Goal: Task Accomplishment & Management: Manage account settings

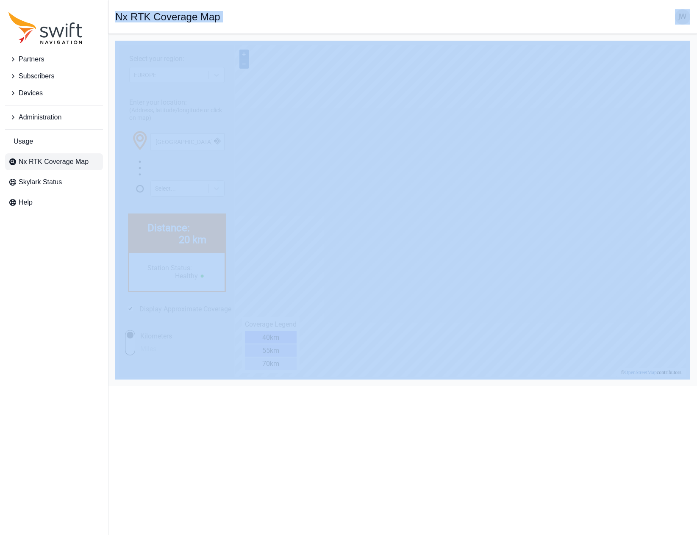
click at [52, 75] on span "Subscribers" at bounding box center [37, 76] width 36 height 10
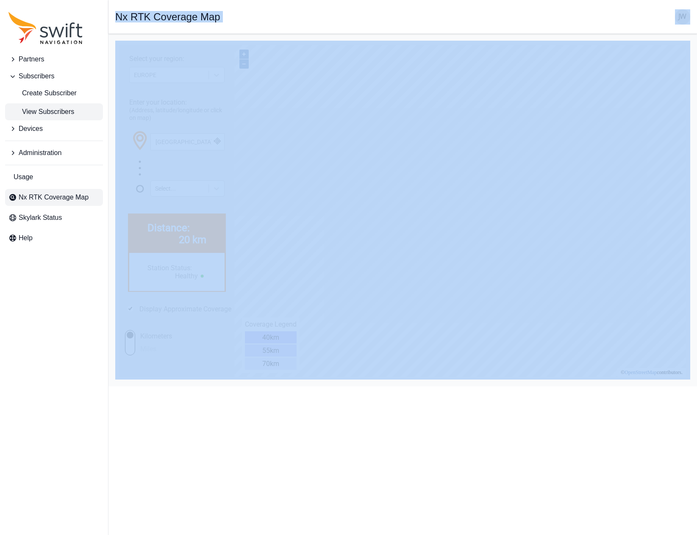
click at [50, 109] on span "View Subscribers" at bounding box center [41, 112] width 66 height 10
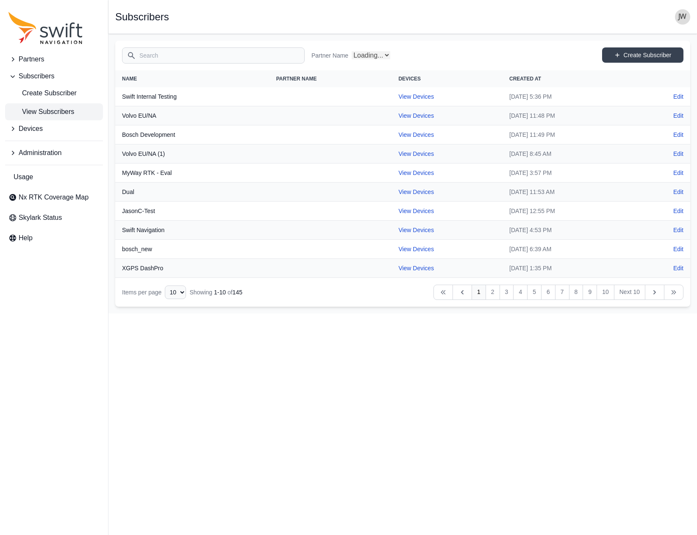
click at [159, 58] on input "Search" at bounding box center [213, 55] width 183 height 16
select select "Partner Name"
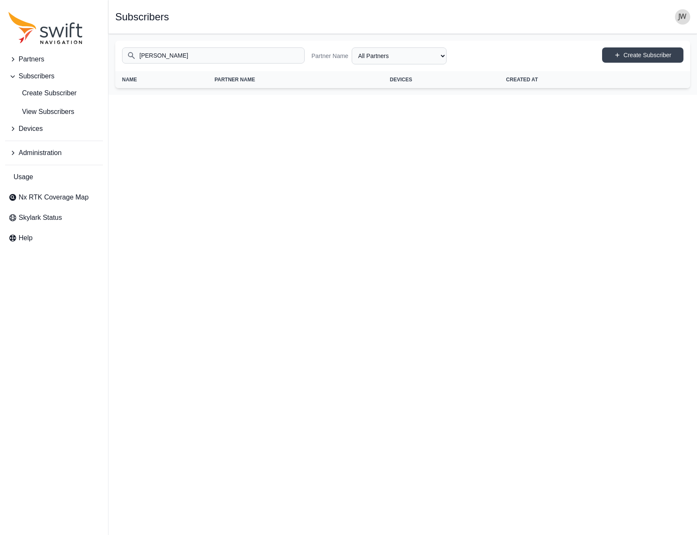
type input "Brian McDaniel"
click at [59, 113] on span "View Subscribers" at bounding box center [41, 112] width 66 height 10
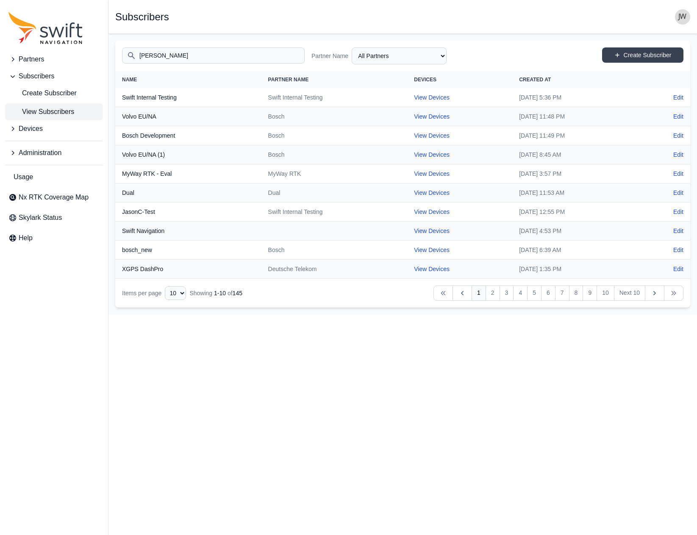
click at [255, 56] on input "Brian McDaniel" at bounding box center [213, 55] width 183 height 16
click at [651, 291] on icon "Table navigation" at bounding box center [654, 293] width 8 height 8
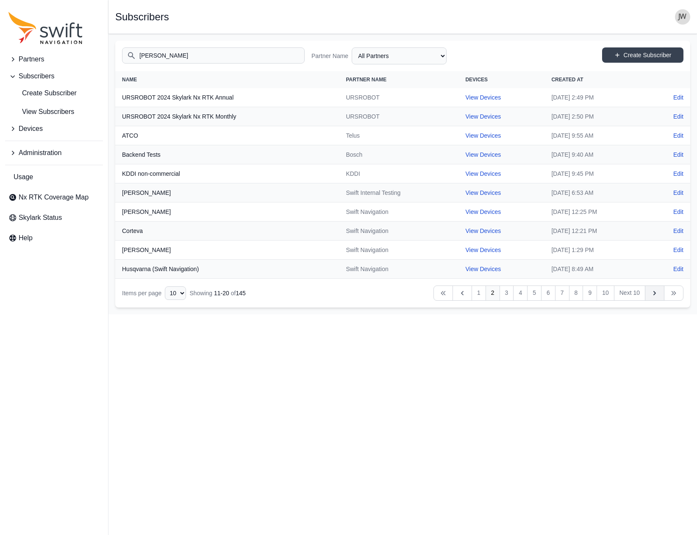
click at [651, 291] on icon "Table navigation" at bounding box center [654, 293] width 8 height 8
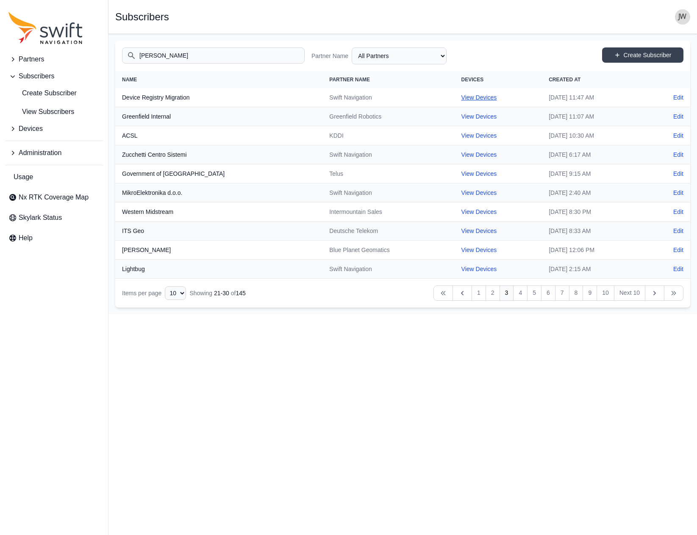
click at [461, 98] on link "View Devices" at bounding box center [479, 97] width 36 height 7
select select "7e8434a2-c6ea-49f0-86b6-41d2490d7345"
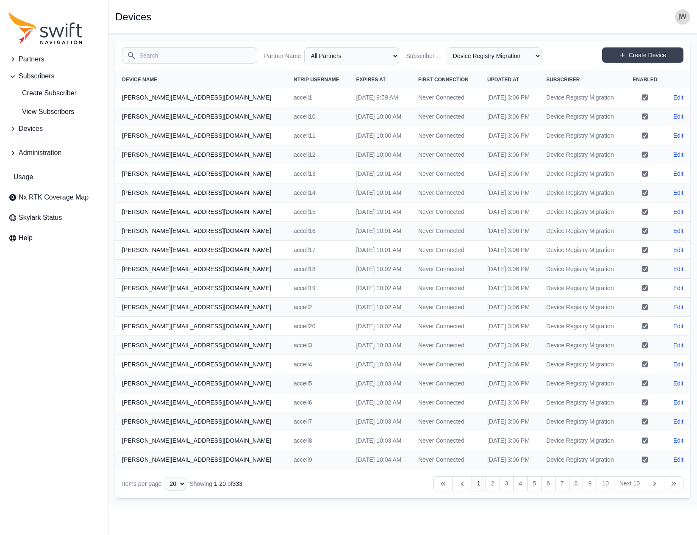
click at [191, 55] on input "Search" at bounding box center [189, 55] width 135 height 16
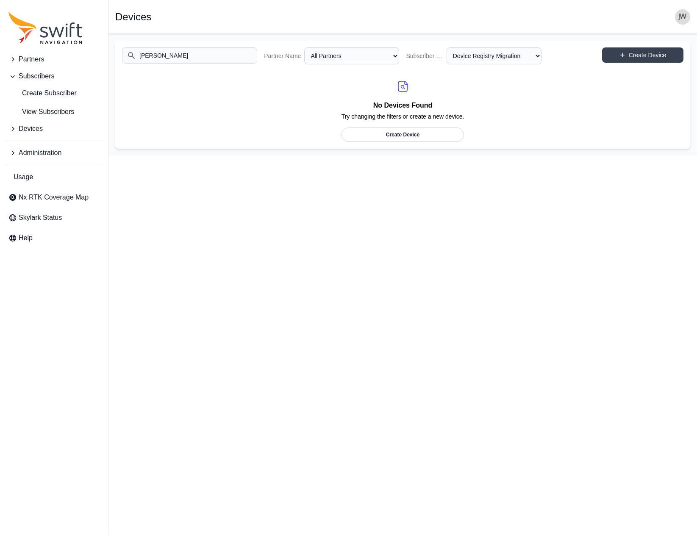
drag, startPoint x: 216, startPoint y: 57, endPoint x: 199, endPoint y: 56, distance: 17.0
click at [216, 57] on input "Brian McDaniel" at bounding box center [189, 55] width 135 height 16
drag, startPoint x: 198, startPoint y: 56, endPoint x: 47, endPoint y: 63, distance: 151.4
click at [47, 63] on div "Partners Subscribers Create Subscriber View Subscribers Devices Administration …" at bounding box center [348, 95] width 697 height 122
drag, startPoint x: 176, startPoint y: 60, endPoint x: 151, endPoint y: 58, distance: 25.1
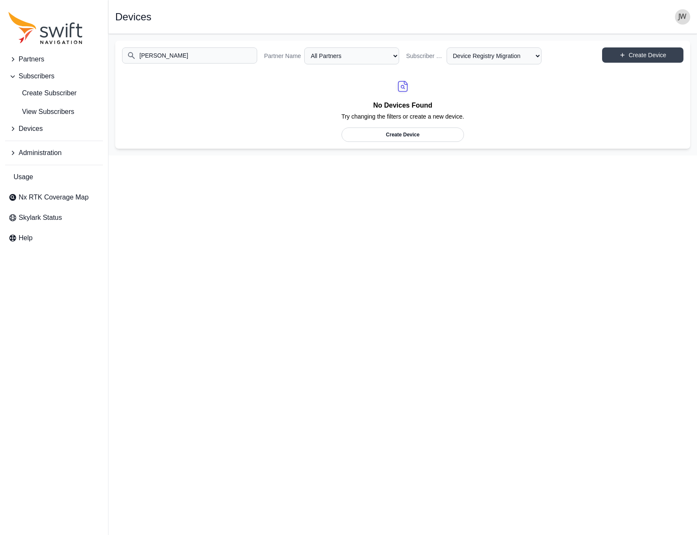
click at [104, 61] on div "Partners Subscribers Create Subscriber View Subscribers Devices Administration …" at bounding box center [348, 95] width 697 height 122
drag, startPoint x: 187, startPoint y: 53, endPoint x: 98, endPoint y: 57, distance: 89.0
click at [98, 57] on div "Partners Subscribers Create Subscriber View Subscribers Devices Administration …" at bounding box center [348, 95] width 697 height 122
type input "era1"
click at [33, 129] on span "Devices" at bounding box center [31, 129] width 24 height 10
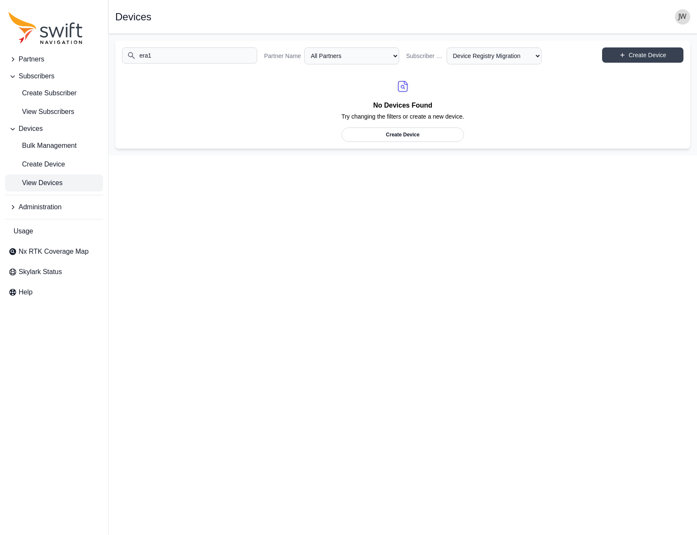
click at [44, 184] on span "View Devices" at bounding box center [35, 183] width 54 height 10
select select "Subscriber"
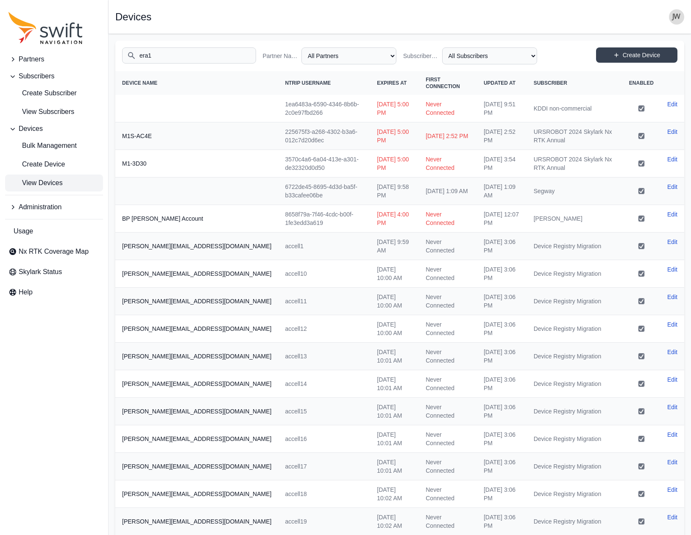
click at [168, 56] on input "era1" at bounding box center [189, 55] width 134 height 16
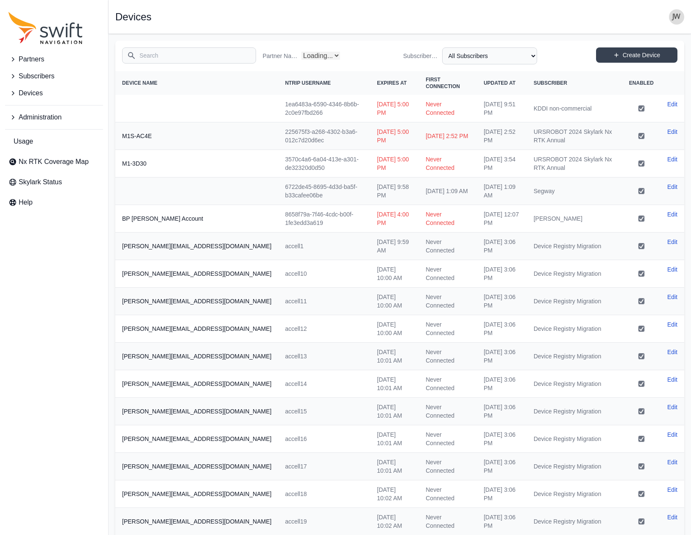
select select "Partner Name"
click at [229, 58] on input "Search" at bounding box center [189, 55] width 134 height 16
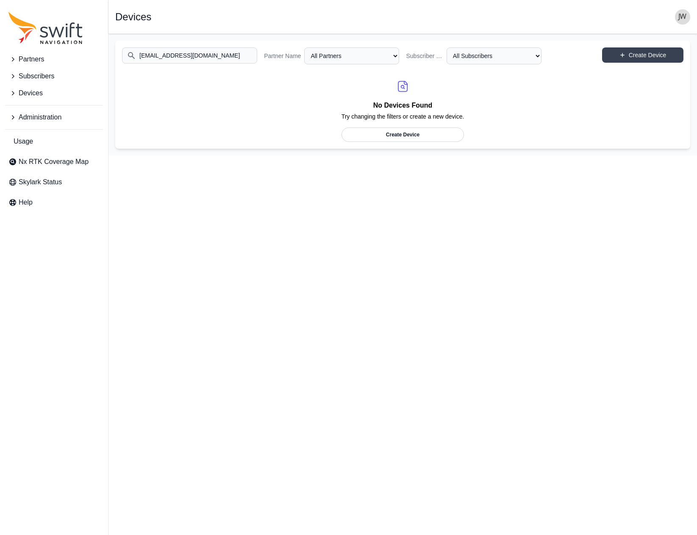
click at [40, 61] on span "Partners" at bounding box center [31, 59] width 25 height 10
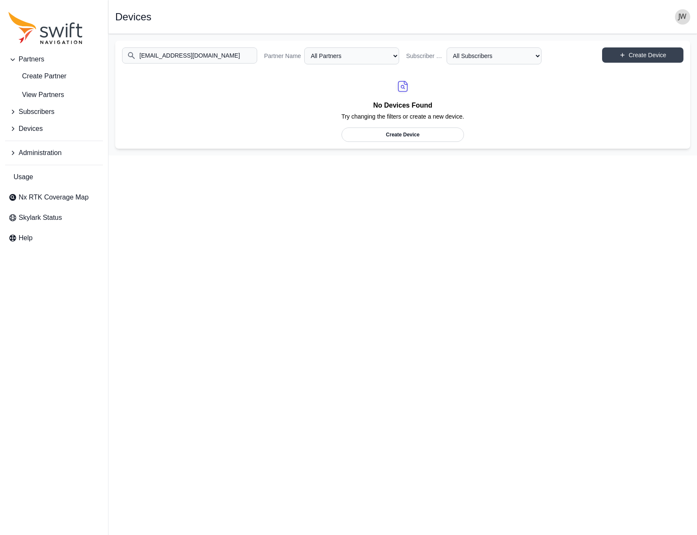
click at [28, 132] on span "Devices" at bounding box center [31, 129] width 24 height 10
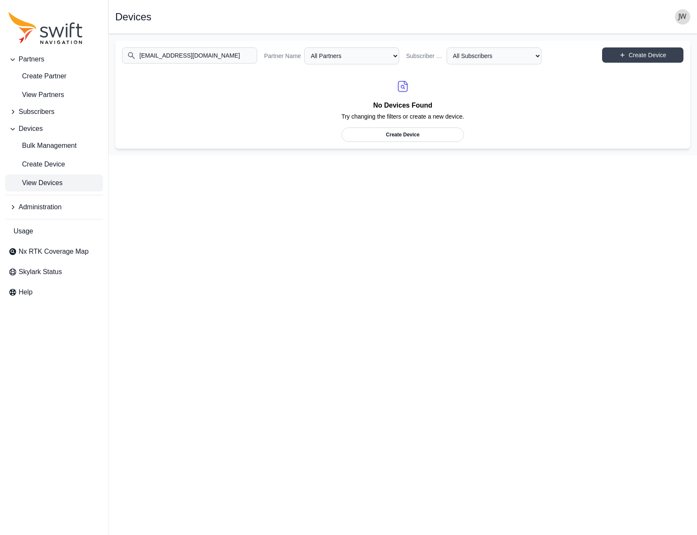
click at [46, 182] on span "View Devices" at bounding box center [35, 183] width 54 height 10
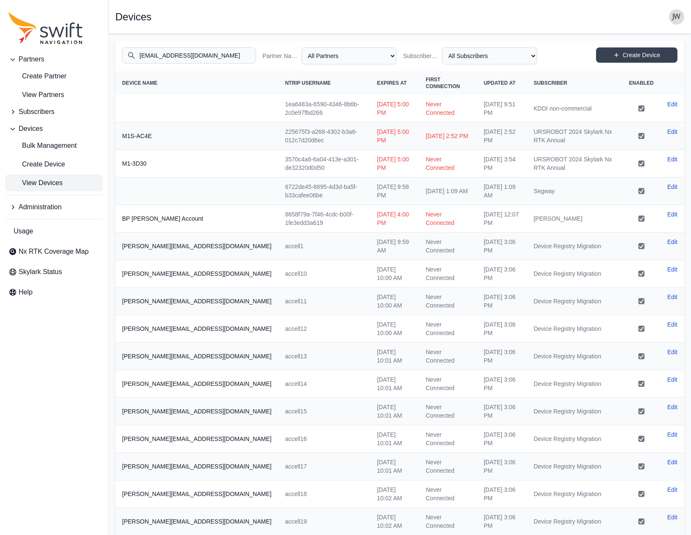
click at [131, 53] on input "[EMAIL_ADDRESS][DOMAIN_NAME]" at bounding box center [189, 55] width 134 height 16
click at [130, 55] on input "[EMAIL_ADDRESS][DOMAIN_NAME]" at bounding box center [189, 55] width 134 height 16
drag, startPoint x: 212, startPoint y: 55, endPoint x: 70, endPoint y: 58, distance: 141.9
click at [72, 58] on div "Partners Create Partner View Partners Subscribers Devices Bulk Management Creat…" at bounding box center [345, 357] width 691 height 647
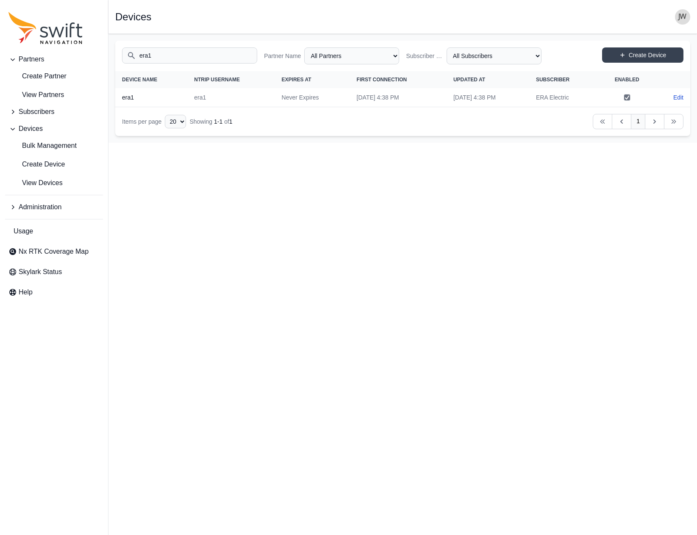
type input "era1"
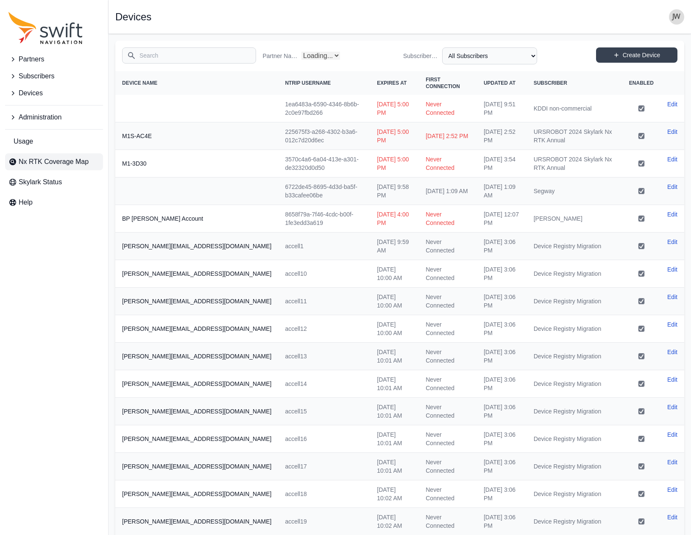
select select "Partner Name"
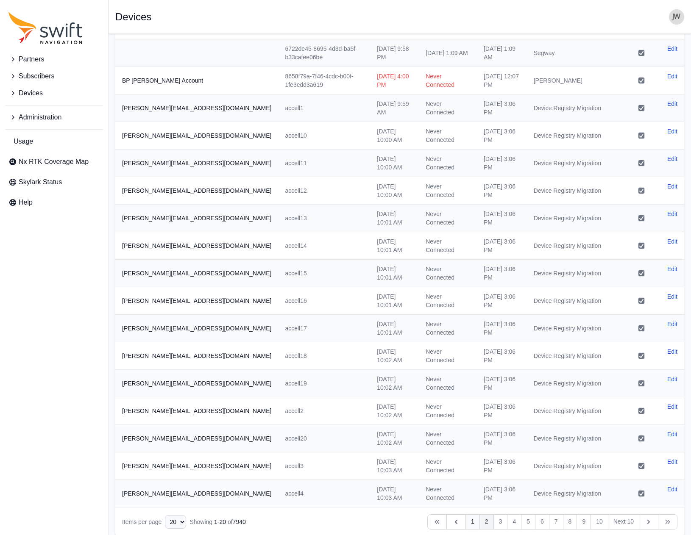
click at [485, 514] on link "2" at bounding box center [486, 521] width 14 height 15
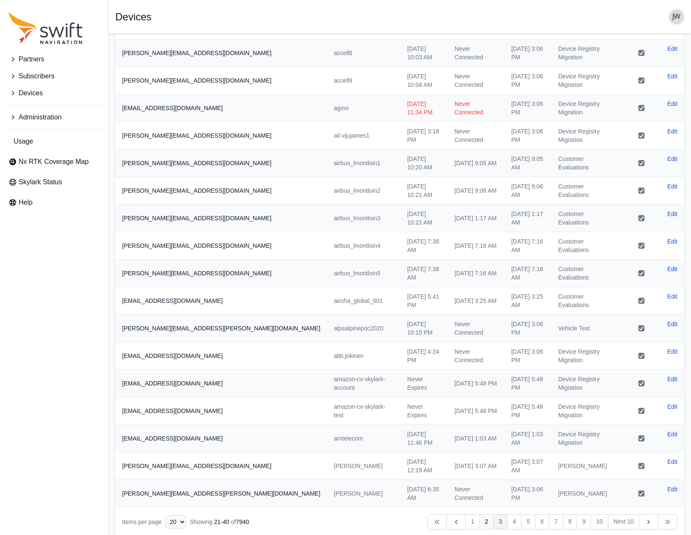
click at [499, 514] on link "3" at bounding box center [500, 521] width 14 height 15
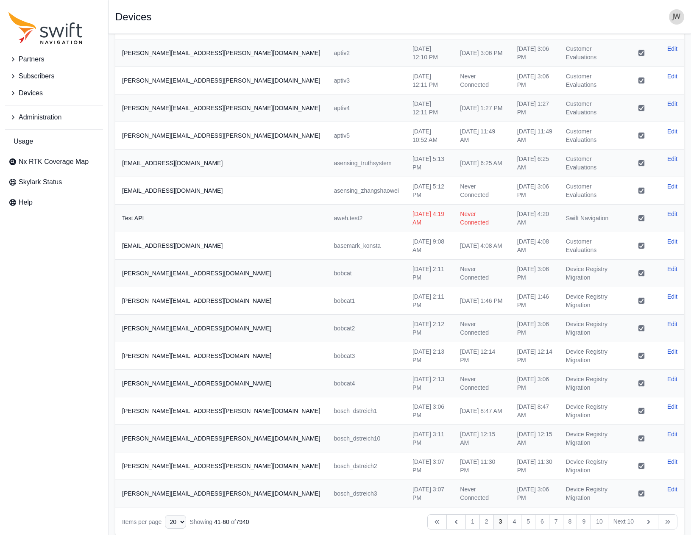
scroll to position [121, 0]
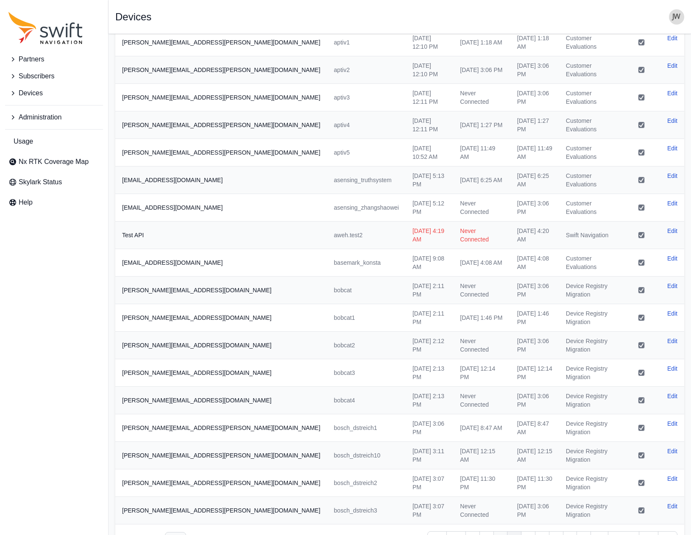
click at [512, 531] on link "4" at bounding box center [514, 538] width 14 height 15
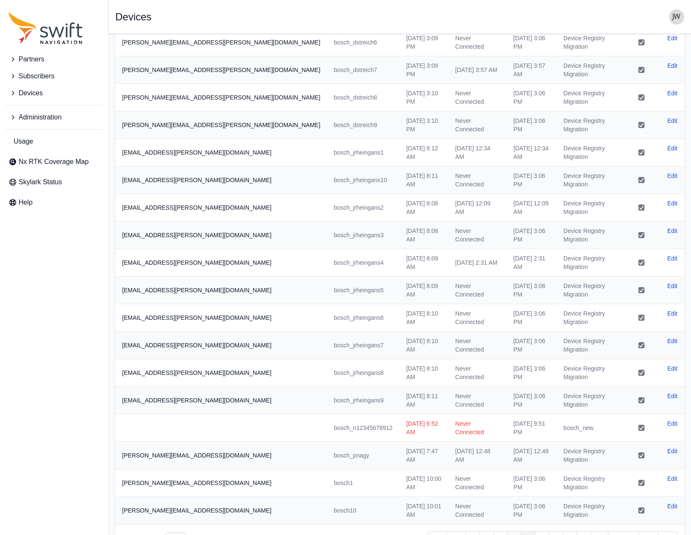
click at [526, 531] on link "5" at bounding box center [528, 538] width 14 height 15
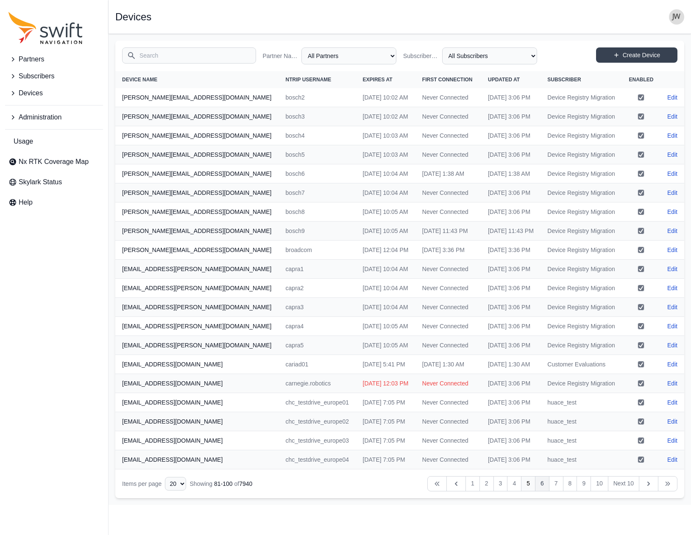
click at [543, 491] on link "6" at bounding box center [542, 483] width 14 height 15
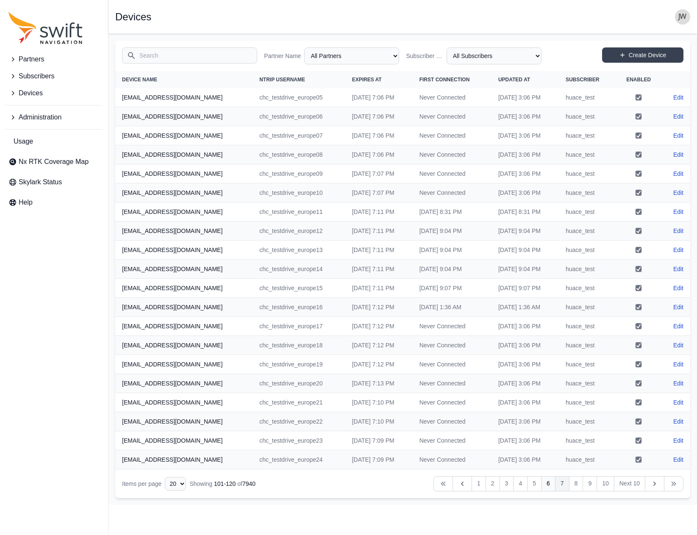
click at [559, 485] on link "7" at bounding box center [562, 483] width 14 height 15
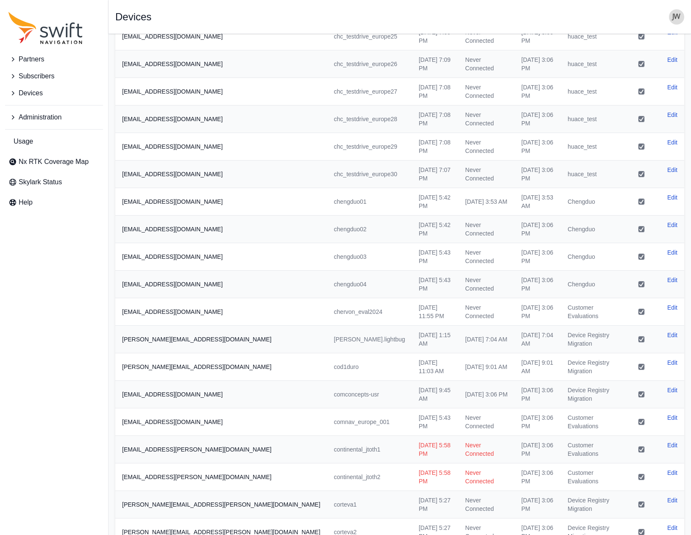
scroll to position [138, 0]
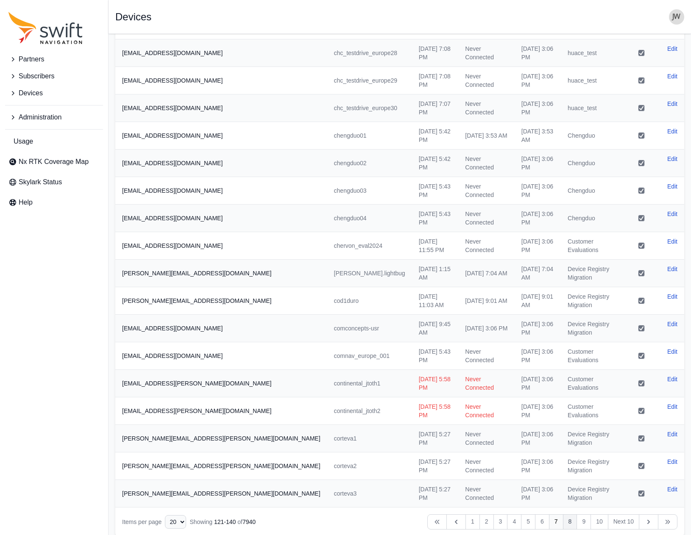
click at [569, 514] on link "8" at bounding box center [570, 521] width 14 height 15
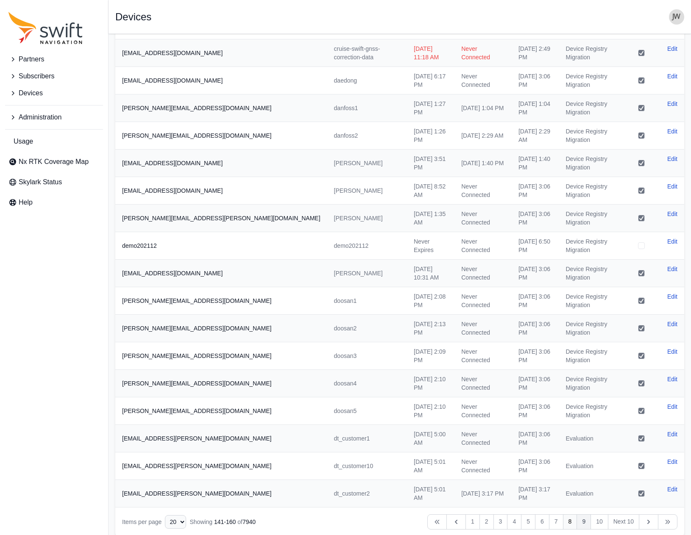
click at [582, 514] on link "9" at bounding box center [583, 521] width 14 height 15
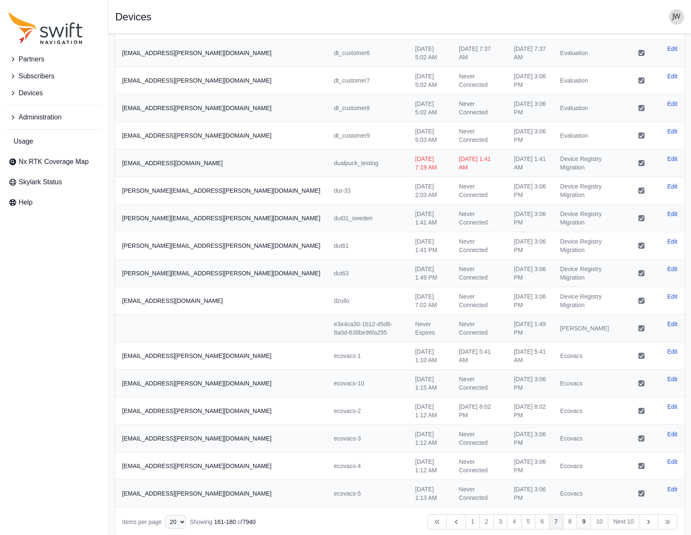
click at [557, 516] on link "7" at bounding box center [556, 521] width 14 height 15
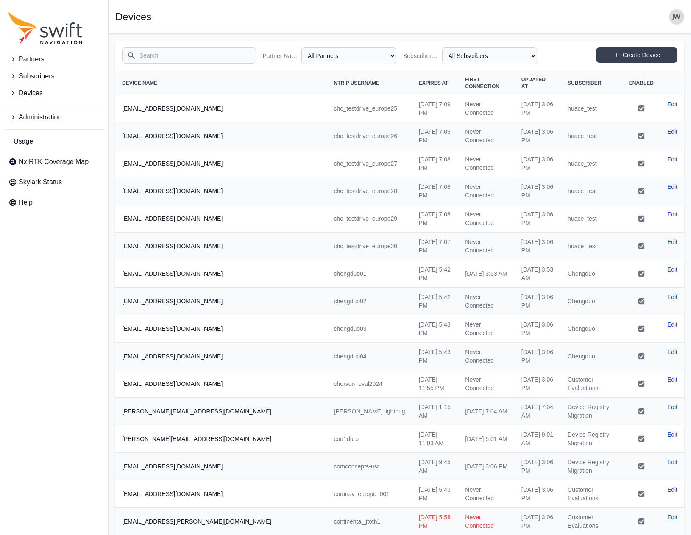
scroll to position [138, 0]
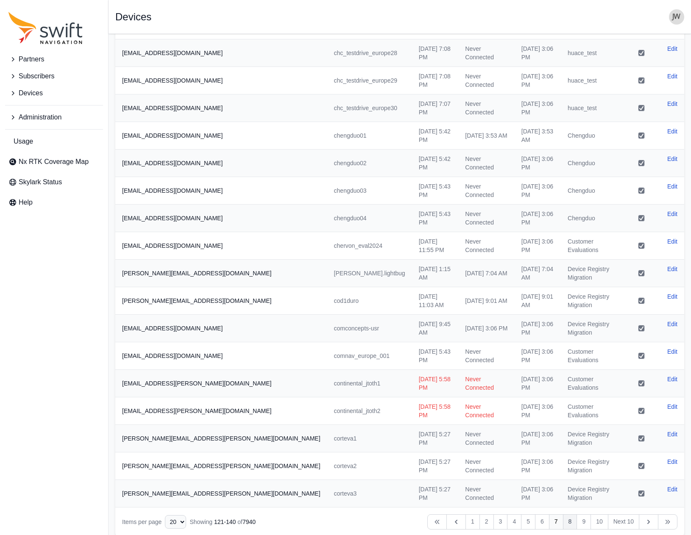
click at [572, 514] on link "8" at bounding box center [570, 521] width 14 height 15
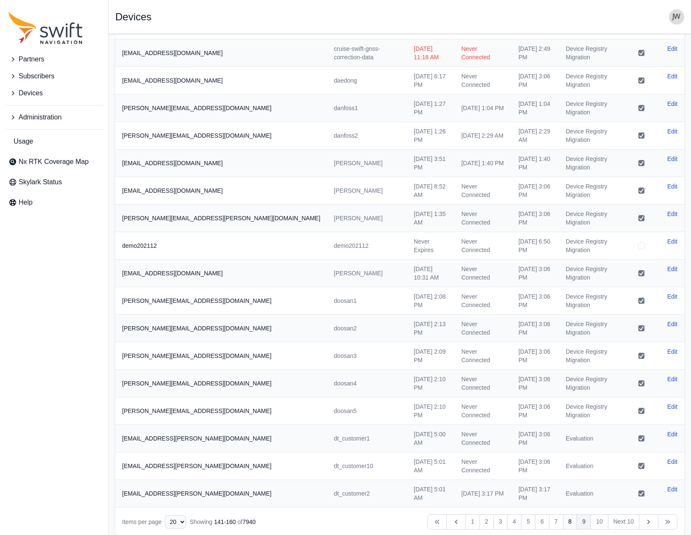
click at [582, 514] on link "9" at bounding box center [583, 521] width 14 height 15
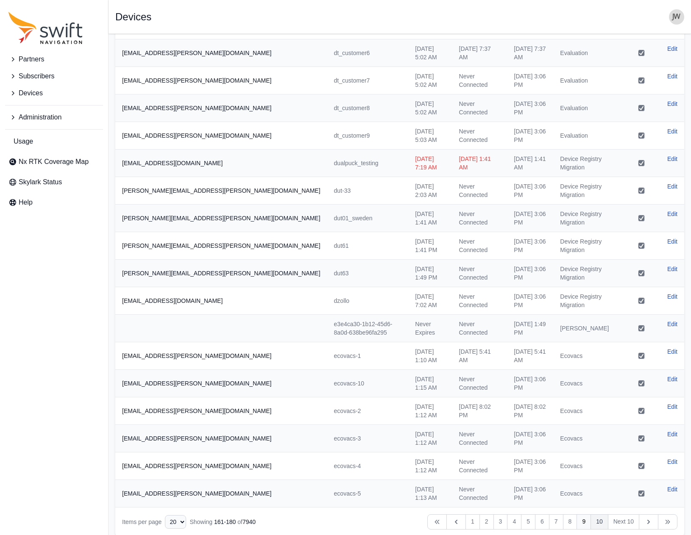
click at [598, 514] on link "10" at bounding box center [599, 521] width 18 height 15
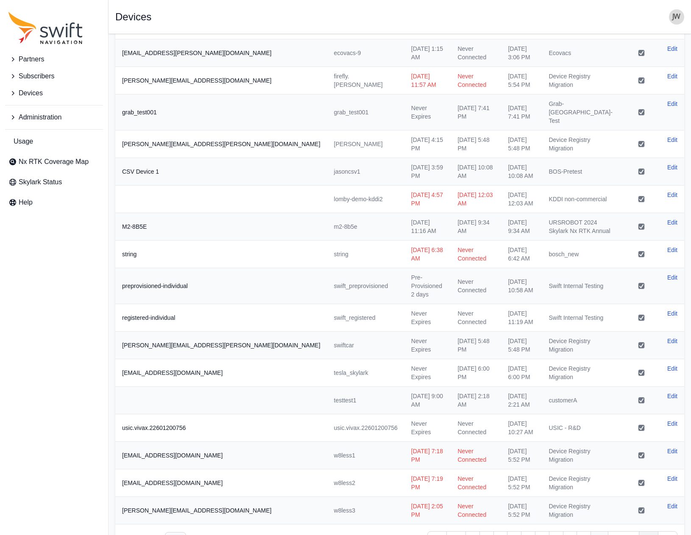
click at [646, 535] on icon "Table navigation" at bounding box center [648, 539] width 8 height 8
